Goal: Task Accomplishment & Management: Use online tool/utility

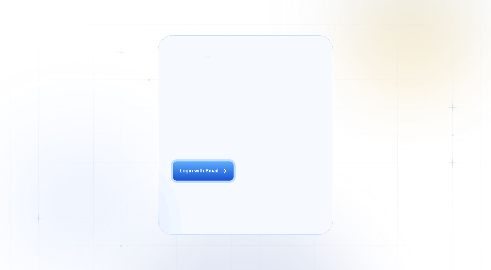
click at [216, 189] on div "Login ‍ Welcome to GigRadar. AI Business Manager for Agencies Login with Email" at bounding box center [211, 135] width 91 height 184
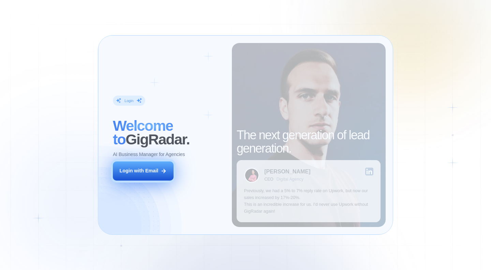
click at [143, 170] on div "Login with Email" at bounding box center [138, 170] width 39 height 7
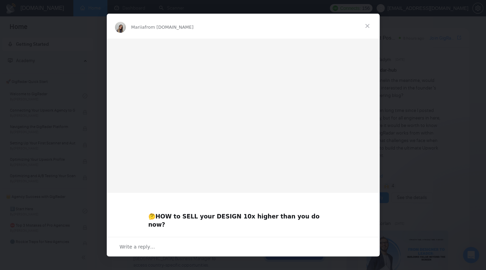
click at [414, 116] on div "Intercom messenger" at bounding box center [243, 135] width 486 height 270
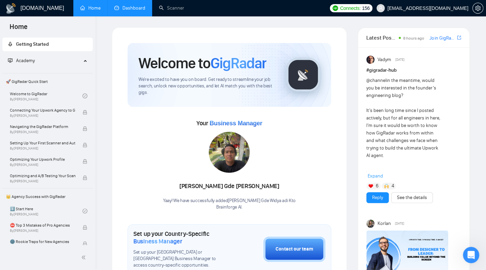
click at [142, 5] on link "Dashboard" at bounding box center [129, 8] width 31 height 6
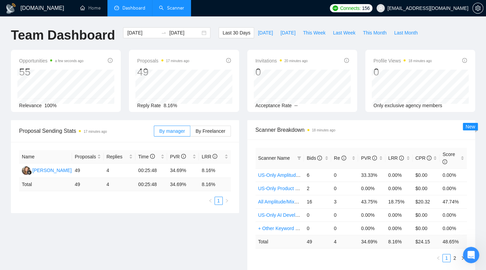
click at [175, 8] on link "Scanner" at bounding box center [171, 8] width 25 height 6
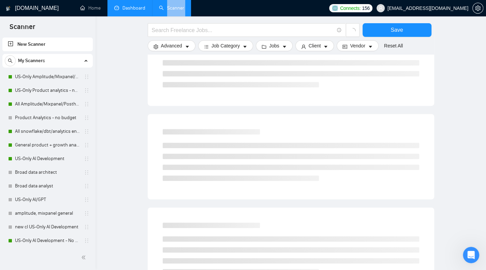
scroll to position [102, 0]
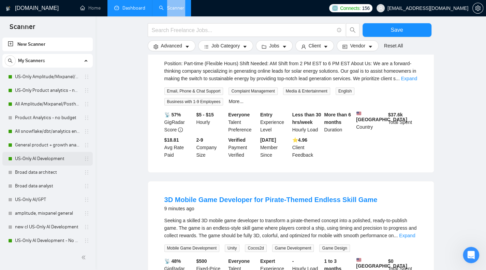
click at [39, 158] on link "US-Only AI Development" at bounding box center [47, 159] width 65 height 14
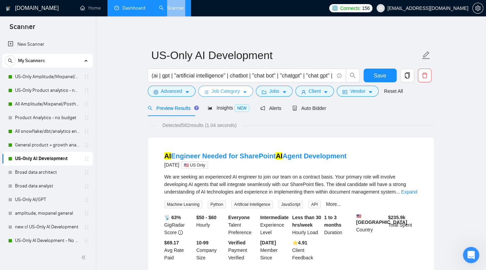
click at [233, 90] on span "Job Category" at bounding box center [225, 90] width 28 height 7
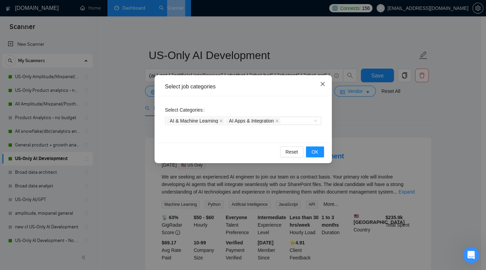
click at [321, 83] on icon "close" at bounding box center [322, 84] width 4 height 4
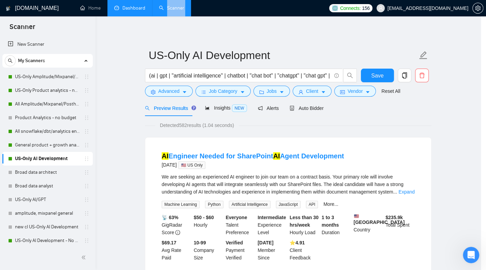
click at [251, 88] on icon "close" at bounding box center [250, 88] width 1 height 1
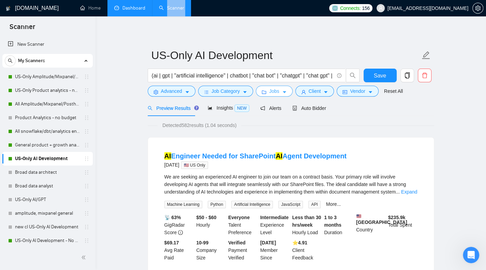
click at [271, 89] on span "Jobs" at bounding box center [274, 90] width 10 height 7
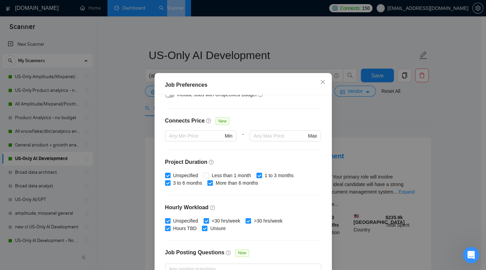
scroll to position [195, 0]
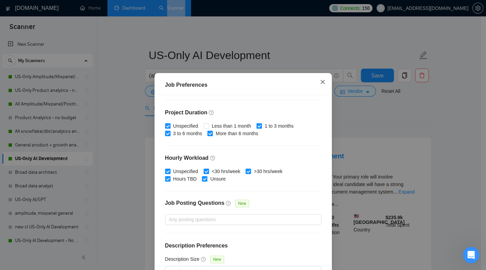
click at [320, 81] on icon "close" at bounding box center [322, 81] width 5 height 5
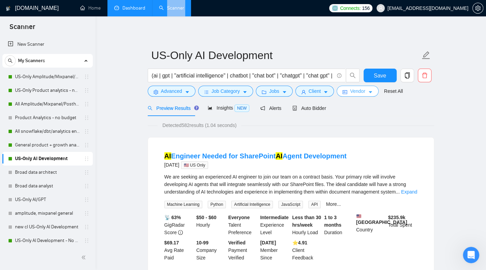
click at [352, 91] on span "Vendor" at bounding box center [357, 90] width 15 height 7
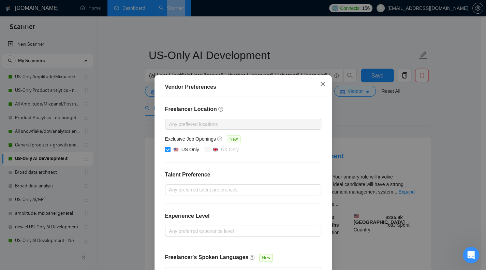
click at [320, 86] on icon "close" at bounding box center [322, 83] width 5 height 5
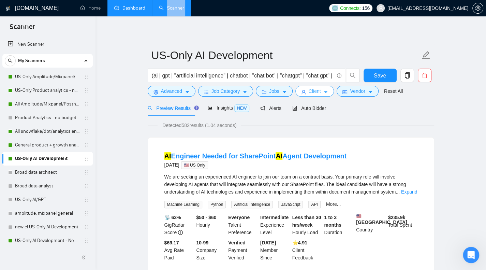
click at [309, 94] on span "Client" at bounding box center [314, 90] width 12 height 7
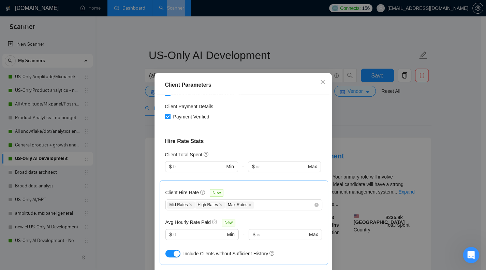
scroll to position [102, 0]
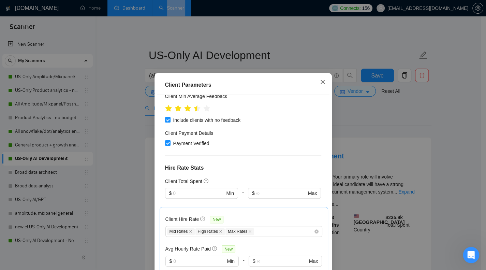
click at [322, 78] on span "Close" at bounding box center [322, 82] width 18 height 18
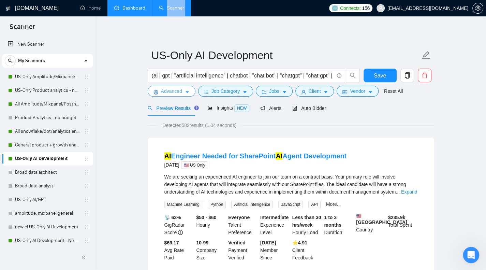
click at [164, 92] on span "Advanced" at bounding box center [171, 90] width 21 height 7
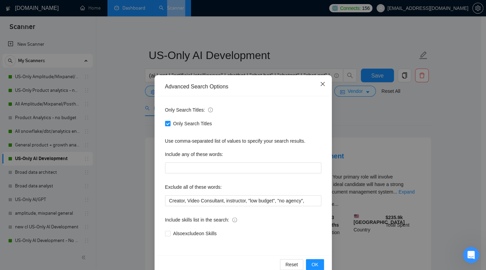
click at [320, 85] on icon "close" at bounding box center [322, 84] width 4 height 4
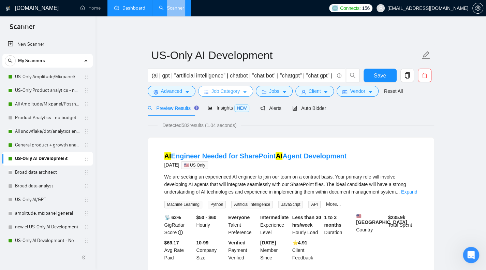
click at [223, 92] on span "Job Category" at bounding box center [225, 90] width 28 height 7
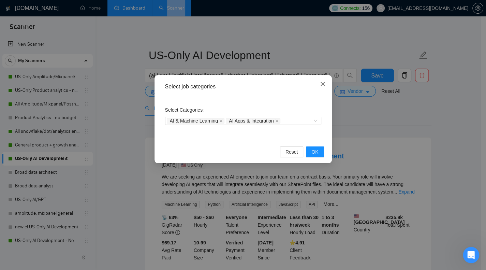
click at [324, 83] on icon "close" at bounding box center [322, 83] width 5 height 5
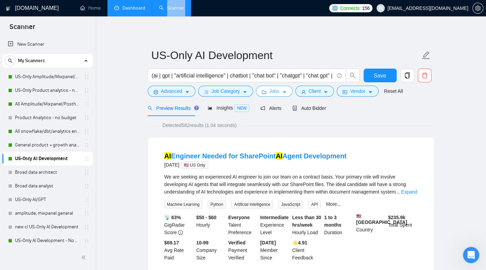
click at [266, 94] on button "Jobs" at bounding box center [274, 91] width 37 height 11
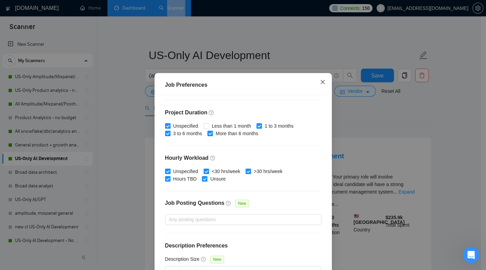
click at [321, 82] on icon "close" at bounding box center [322, 81] width 5 height 5
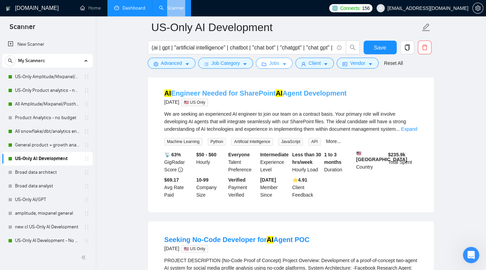
scroll to position [0, 0]
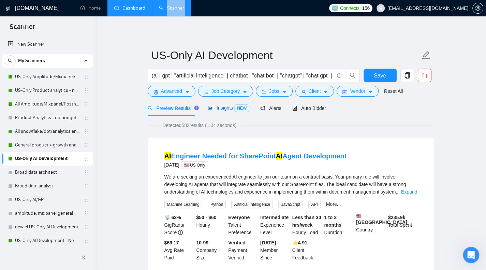
click at [223, 107] on span "Insights NEW" at bounding box center [229, 107] width 42 height 5
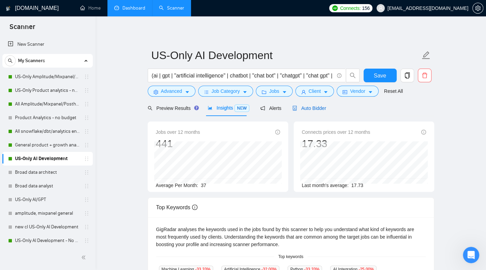
click at [301, 108] on span "Auto Bidder" at bounding box center [309, 107] width 34 height 5
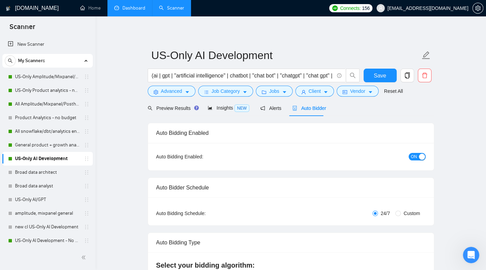
checkbox input "true"
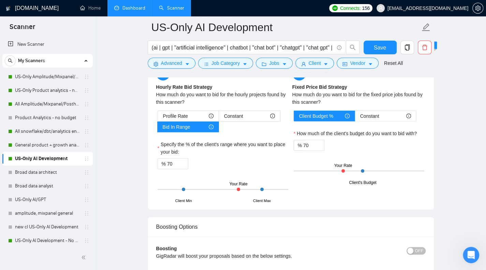
scroll to position [1090, 0]
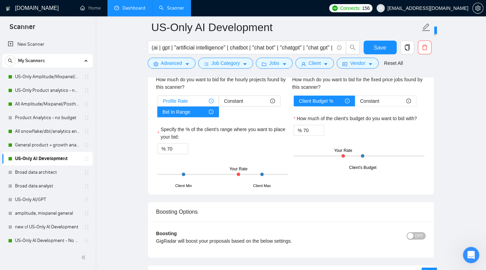
click at [193, 98] on div "Profile Rate" at bounding box center [188, 101] width 50 height 10
click at [158, 103] on input "Profile Rate" at bounding box center [158, 103] width 0 height 0
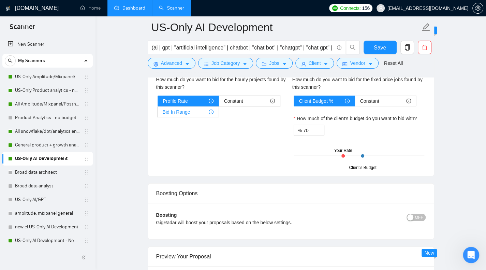
click at [192, 109] on div "Bid In Range" at bounding box center [188, 112] width 51 height 10
click at [157, 113] on input "Bid In Range" at bounding box center [157, 113] width 0 height 0
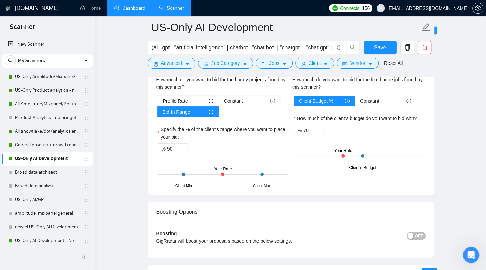
drag, startPoint x: 223, startPoint y: 170, endPoint x: 195, endPoint y: 170, distance: 27.9
click at [196, 170] on div "Client Min Client Max Your Rate" at bounding box center [222, 174] width 131 height 24
click at [192, 171] on div "Client Min Client Max Your Rate" at bounding box center [222, 174] width 131 height 24
click at [191, 171] on div "Client Min Client Max Your Rate" at bounding box center [222, 174] width 131 height 24
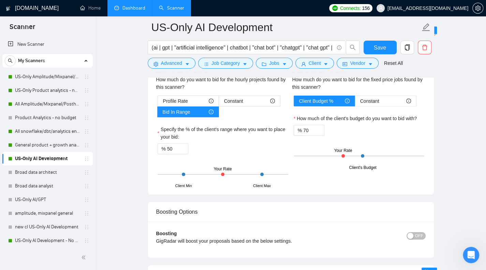
click at [191, 171] on div "Client Min Client Max Your Rate" at bounding box center [222, 174] width 131 height 24
click at [223, 172] on div at bounding box center [222, 173] width 3 height 3
drag, startPoint x: 223, startPoint y: 171, endPoint x: 200, endPoint y: 170, distance: 22.2
click at [206, 170] on div "Client Min Client Max Your Rate" at bounding box center [222, 174] width 131 height 24
click at [198, 170] on div "Client Min Client Max Your Rate" at bounding box center [222, 174] width 131 height 24
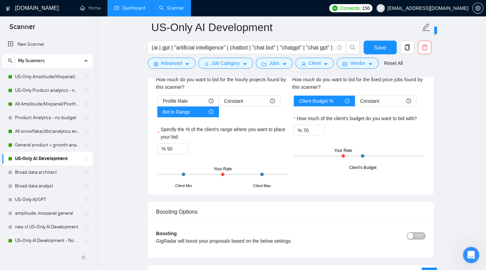
click at [198, 170] on div "Client Min Client Max Your Rate" at bounding box center [222, 174] width 131 height 24
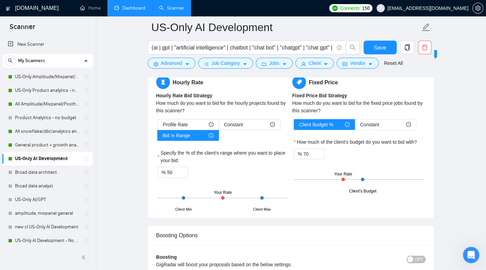
scroll to position [1056, 0]
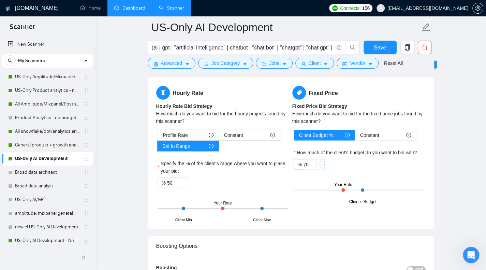
click at [309, 161] on input "70" at bounding box center [313, 164] width 21 height 10
drag, startPoint x: 309, startPoint y: 161, endPoint x: 302, endPoint y: 161, distance: 6.8
click at [302, 161] on div "% 70" at bounding box center [308, 164] width 31 height 11
type input "50"
click at [168, 179] on input "50" at bounding box center [177, 183] width 21 height 10
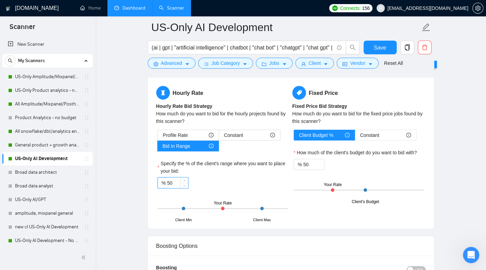
click at [168, 179] on input "50" at bounding box center [177, 183] width 21 height 10
click at [172, 181] on input "50" at bounding box center [177, 183] width 21 height 10
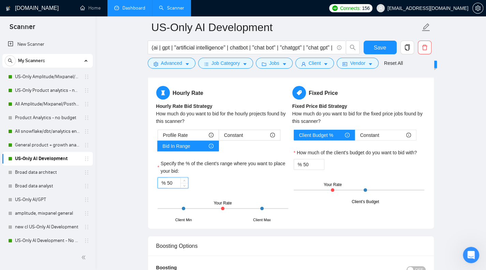
click at [172, 181] on input "50" at bounding box center [177, 183] width 21 height 10
type input "0"
click at [243, 178] on div "% 0" at bounding box center [222, 182] width 131 height 11
click at [307, 162] on input "50" at bounding box center [313, 164] width 21 height 10
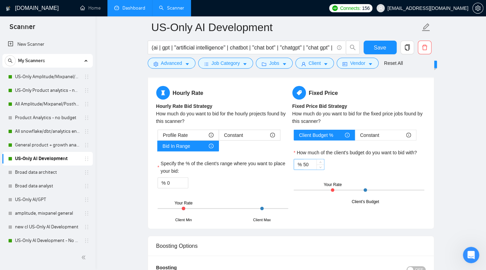
click at [307, 162] on input "50" at bounding box center [313, 164] width 21 height 10
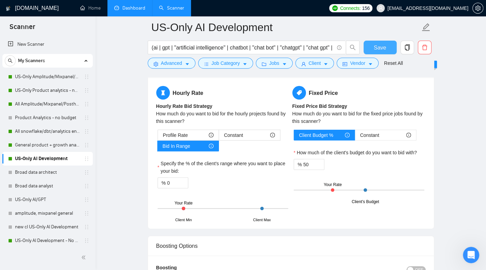
click at [378, 53] on button "Save" at bounding box center [379, 48] width 33 height 14
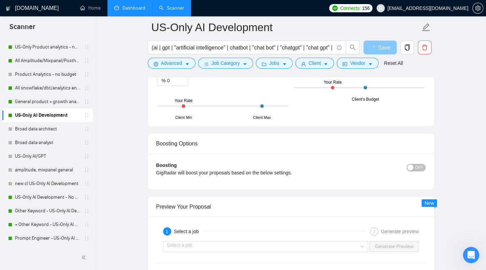
scroll to position [1124, 0]
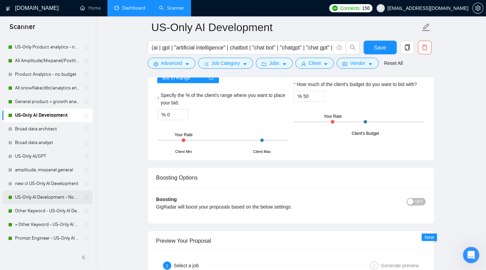
click at [49, 197] on link "US-Only AI Development - No budget" at bounding box center [47, 197] width 65 height 14
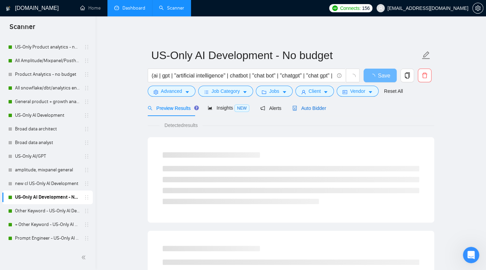
click at [305, 111] on div "Auto Bidder" at bounding box center [309, 107] width 34 height 7
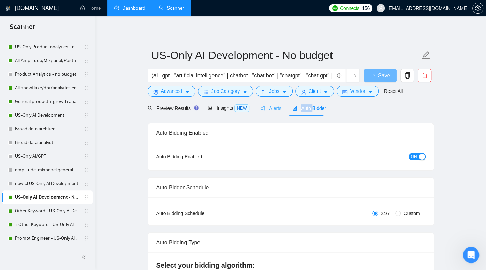
checkbox input "true"
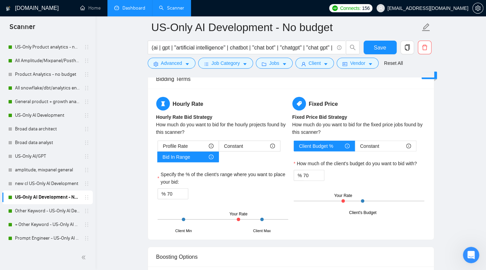
scroll to position [1056, 0]
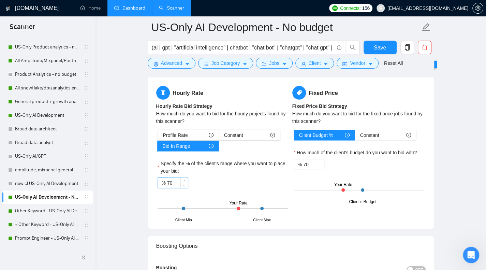
drag, startPoint x: 168, startPoint y: 179, endPoint x: 174, endPoint y: 182, distance: 7.2
click at [174, 182] on input "70" at bounding box center [177, 183] width 21 height 10
click at [177, 182] on input "70" at bounding box center [177, 183] width 21 height 10
click at [167, 178] on input "70" at bounding box center [177, 183] width 21 height 10
click at [172, 179] on input "70" at bounding box center [177, 183] width 21 height 10
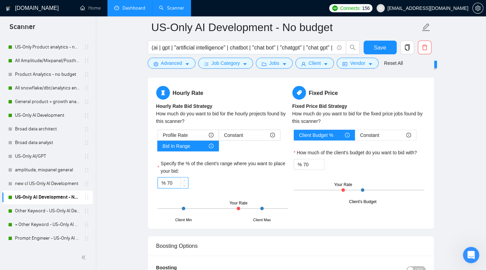
click at [172, 179] on input "70" at bounding box center [177, 183] width 21 height 10
click at [174, 180] on input "70" at bounding box center [177, 183] width 21 height 10
type input "7"
type input "0"
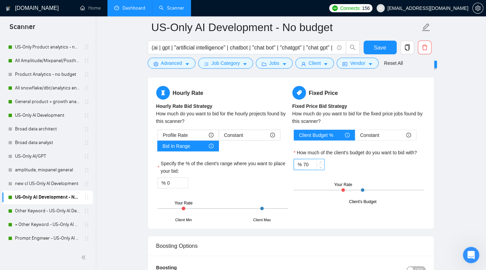
click at [303, 163] on input "70" at bounding box center [313, 164] width 21 height 10
type input "50"
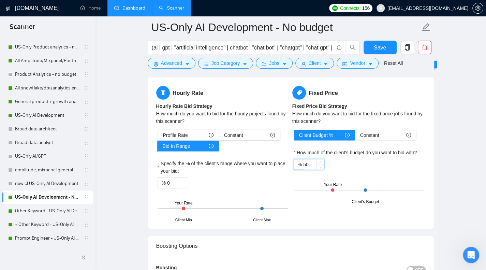
click at [312, 211] on div "Hourly Rate Hourly Rate Bid Strategy How much do you want to bid for the hourly…" at bounding box center [291, 153] width 272 height 134
click at [373, 48] on button "Save" at bounding box center [379, 48] width 33 height 14
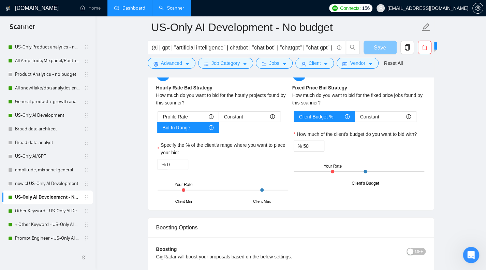
click at [373, 48] on button "Save" at bounding box center [379, 48] width 33 height 14
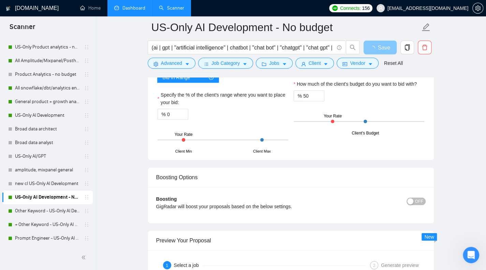
scroll to position [1159, 0]
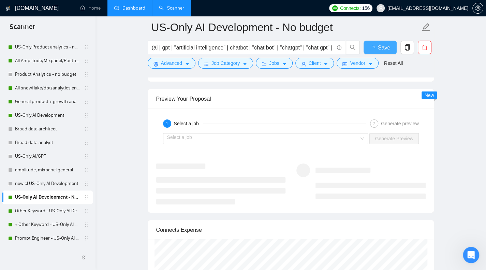
checkbox input "true"
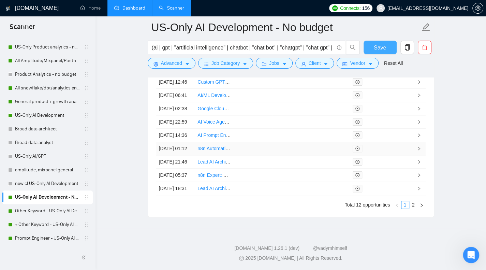
scroll to position [1874, 0]
click at [378, 53] on button "Save" at bounding box center [379, 48] width 33 height 14
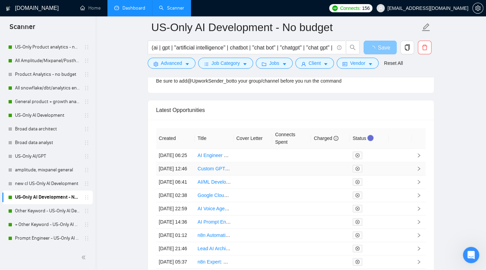
scroll to position [1723, 0]
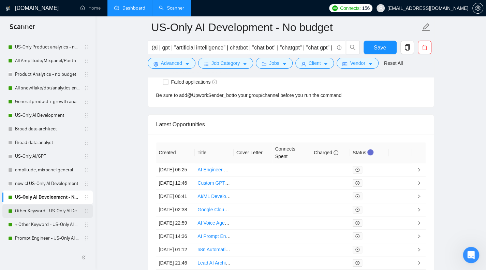
click at [32, 212] on link "Other Keyword - US-Only AI Development" at bounding box center [47, 211] width 65 height 14
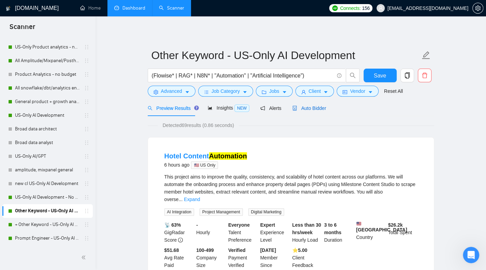
click at [307, 109] on span "Auto Bidder" at bounding box center [309, 107] width 34 height 5
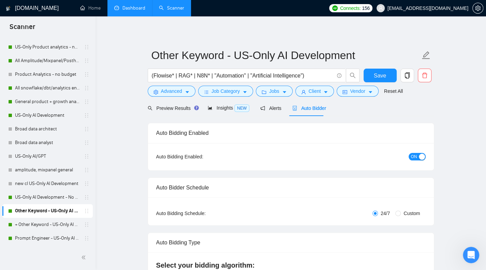
checkbox input "true"
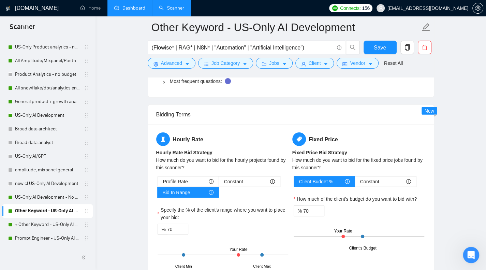
scroll to position [1022, 0]
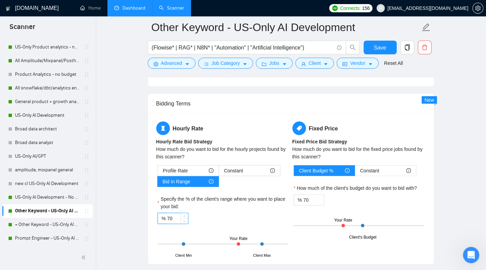
drag, startPoint x: 167, startPoint y: 216, endPoint x: 173, endPoint y: 216, distance: 6.5
click at [173, 216] on input "70" at bounding box center [177, 218] width 21 height 10
click at [177, 218] on input "70" at bounding box center [177, 218] width 21 height 10
type input "0"
click at [309, 200] on input "70" at bounding box center [313, 200] width 21 height 10
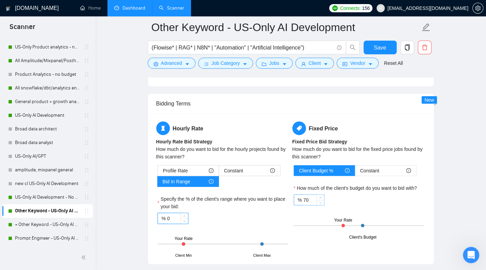
click at [309, 200] on input "70" at bounding box center [313, 200] width 21 height 10
type input "50"
click at [384, 42] on button "Save" at bounding box center [379, 48] width 33 height 14
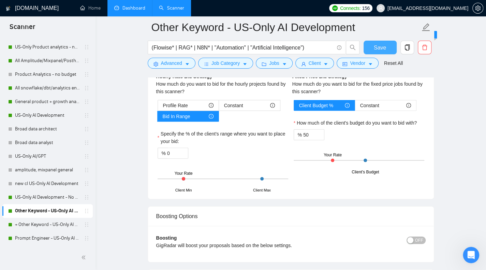
scroll to position [1090, 0]
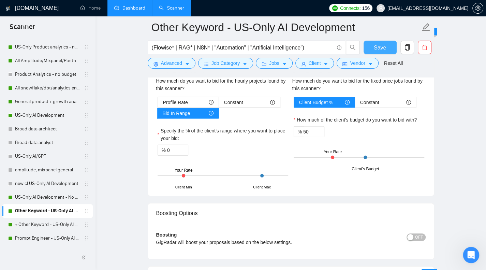
drag, startPoint x: 382, startPoint y: 47, endPoint x: 338, endPoint y: 89, distance: 60.5
click at [382, 47] on span "Save" at bounding box center [379, 47] width 12 height 9
click at [38, 226] on link "+ Other Keyword - US-Only AI Development" at bounding box center [47, 224] width 65 height 14
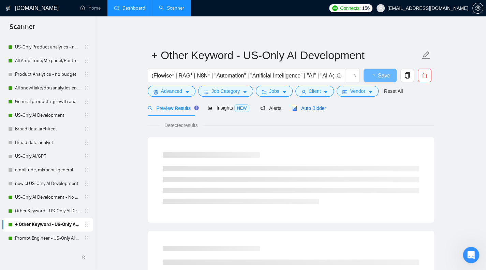
click at [305, 110] on span "Auto Bidder" at bounding box center [309, 107] width 34 height 5
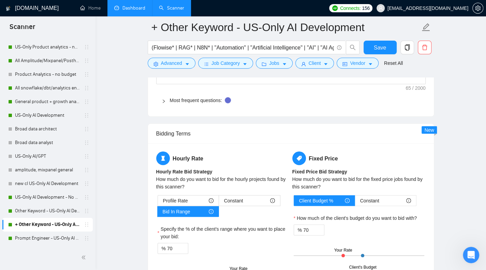
scroll to position [1056, 0]
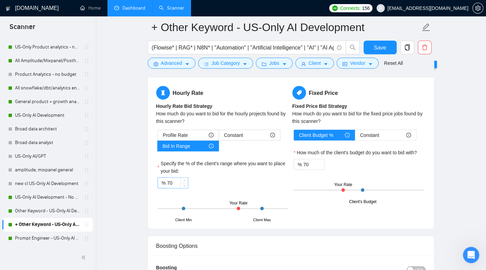
click at [178, 181] on input "70" at bounding box center [177, 183] width 21 height 10
type input "0"
click at [249, 177] on div "% 0" at bounding box center [222, 182] width 131 height 11
click at [325, 159] on div "% 70" at bounding box center [358, 164] width 131 height 11
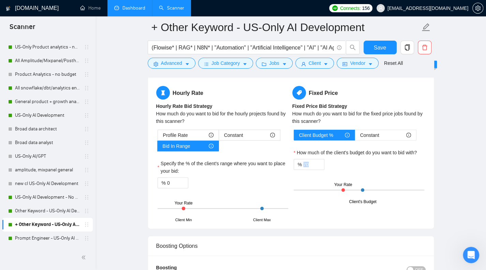
click at [325, 159] on div "% 70" at bounding box center [358, 164] width 131 height 11
click at [317, 160] on span "Increase Value" at bounding box center [319, 162] width 7 height 6
click at [317, 161] on span "Increase Value" at bounding box center [319, 162] width 7 height 6
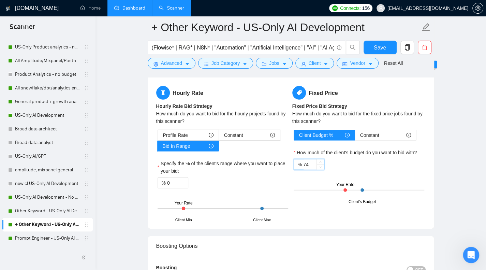
click at [308, 162] on input "74" at bounding box center [313, 164] width 21 height 10
type input "50"
click at [373, 50] on button "Save" at bounding box center [379, 48] width 33 height 14
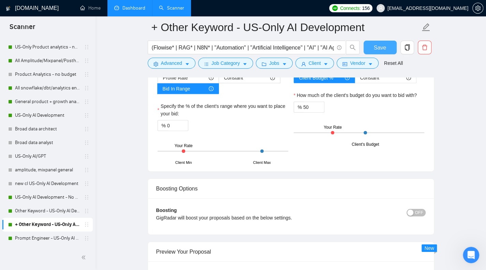
scroll to position [1124, 0]
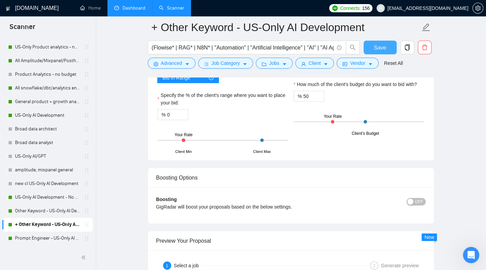
click at [389, 49] on button "Save" at bounding box center [379, 48] width 33 height 14
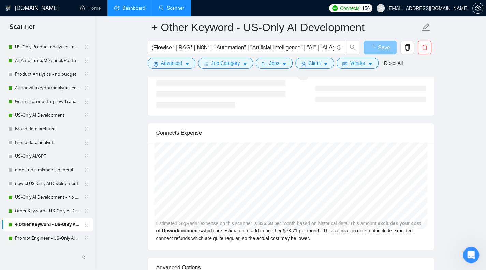
scroll to position [1431, 0]
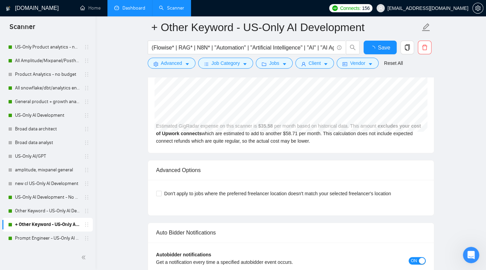
checkbox input "true"
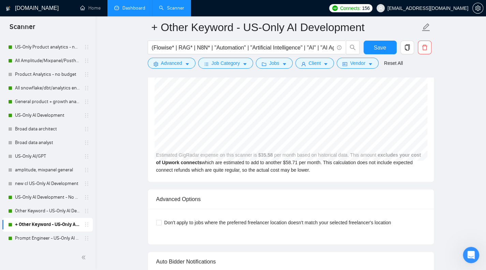
scroll to position [1261, 0]
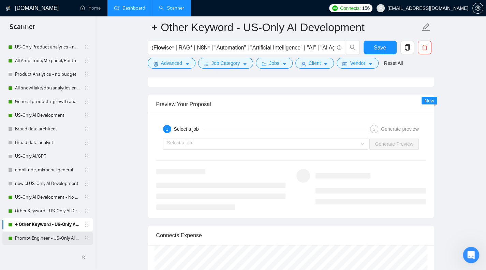
click at [41, 238] on link "Prompt Engineer - US-Only AI Development" at bounding box center [47, 238] width 65 height 14
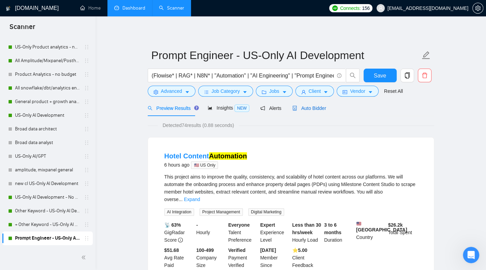
click at [320, 108] on span "Auto Bidder" at bounding box center [309, 107] width 34 height 5
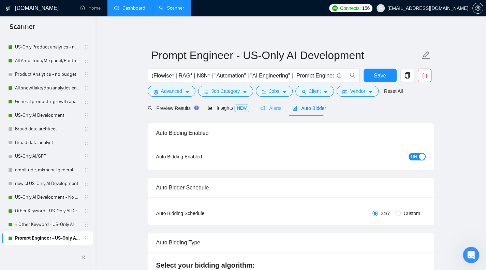
checkbox input "true"
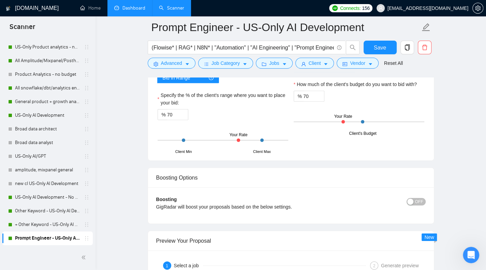
scroll to position [1090, 0]
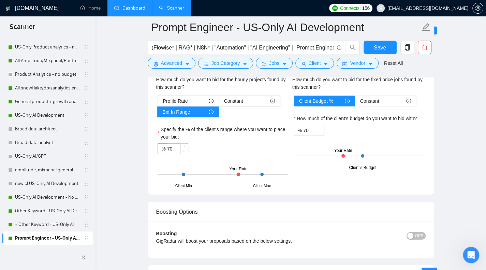
click at [176, 148] on input "70" at bounding box center [177, 148] width 21 height 10
type input "0"
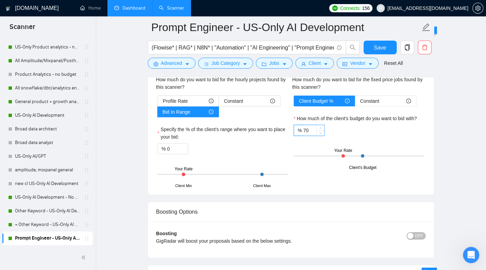
click at [314, 125] on input "70" at bounding box center [313, 130] width 21 height 10
type input "50"
click at [389, 45] on button "Save" at bounding box center [379, 48] width 33 height 14
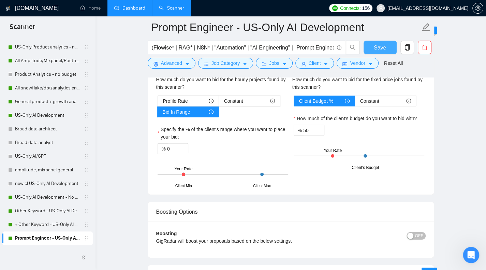
click at [385, 45] on button "Save" at bounding box center [379, 48] width 33 height 14
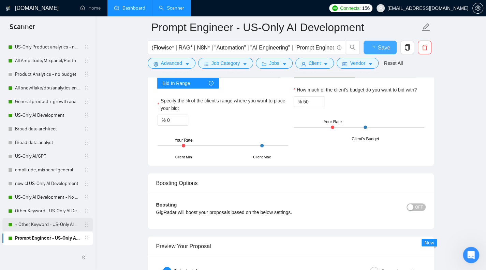
checkbox input "true"
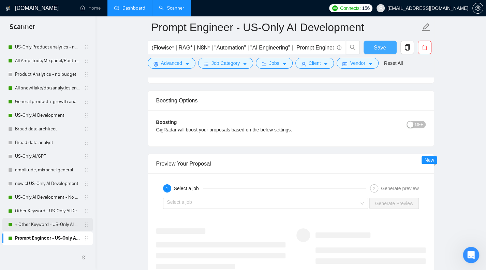
scroll to position [1261, 0]
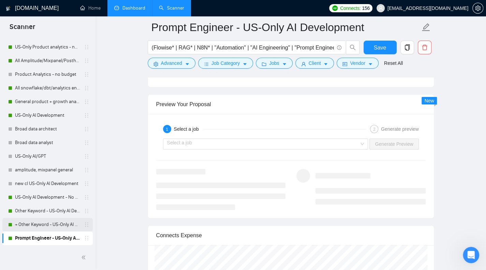
drag, startPoint x: 61, startPoint y: 220, endPoint x: 63, endPoint y: 225, distance: 5.5
click at [61, 220] on link "+ Other Keyword - US-Only AI Development" at bounding box center [47, 224] width 65 height 14
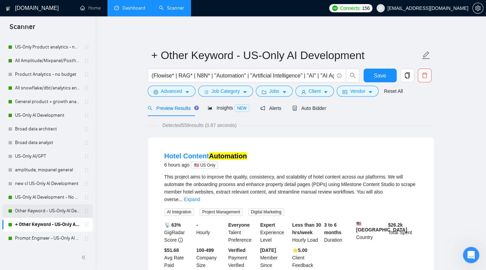
click at [64, 210] on link "Other Keyword - US-Only AI Development" at bounding box center [47, 211] width 65 height 14
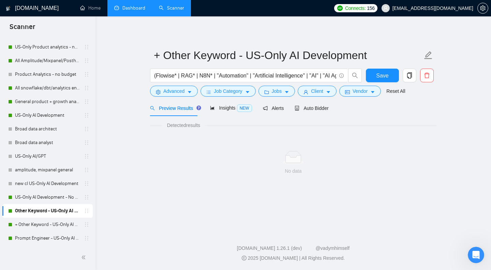
click at [64, 210] on link "Other Keyword - US-Only AI Development" at bounding box center [47, 211] width 65 height 14
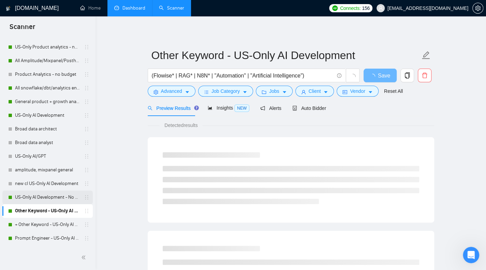
click at [63, 198] on link "US-Only AI Development - No budget" at bounding box center [47, 197] width 65 height 14
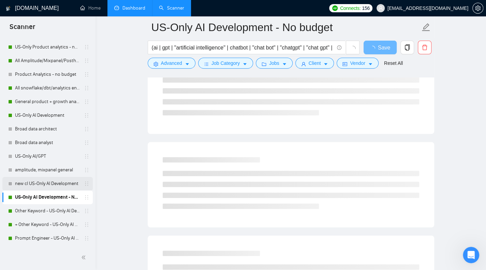
scroll to position [384, 0]
